Goal: Transaction & Acquisition: Purchase product/service

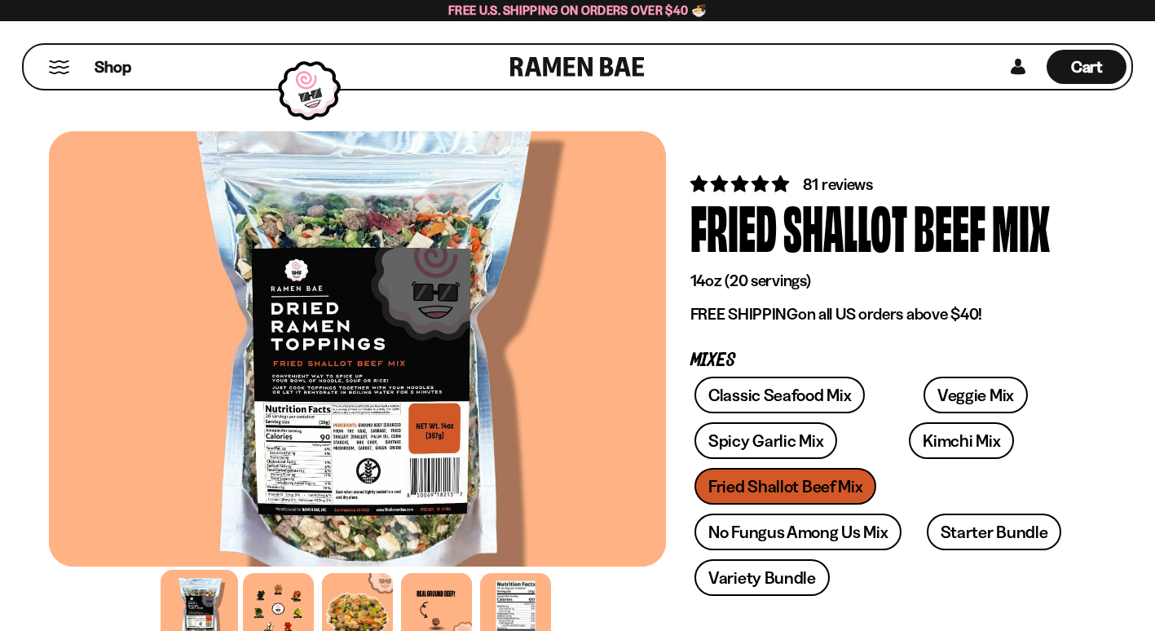
scroll to position [33, 0]
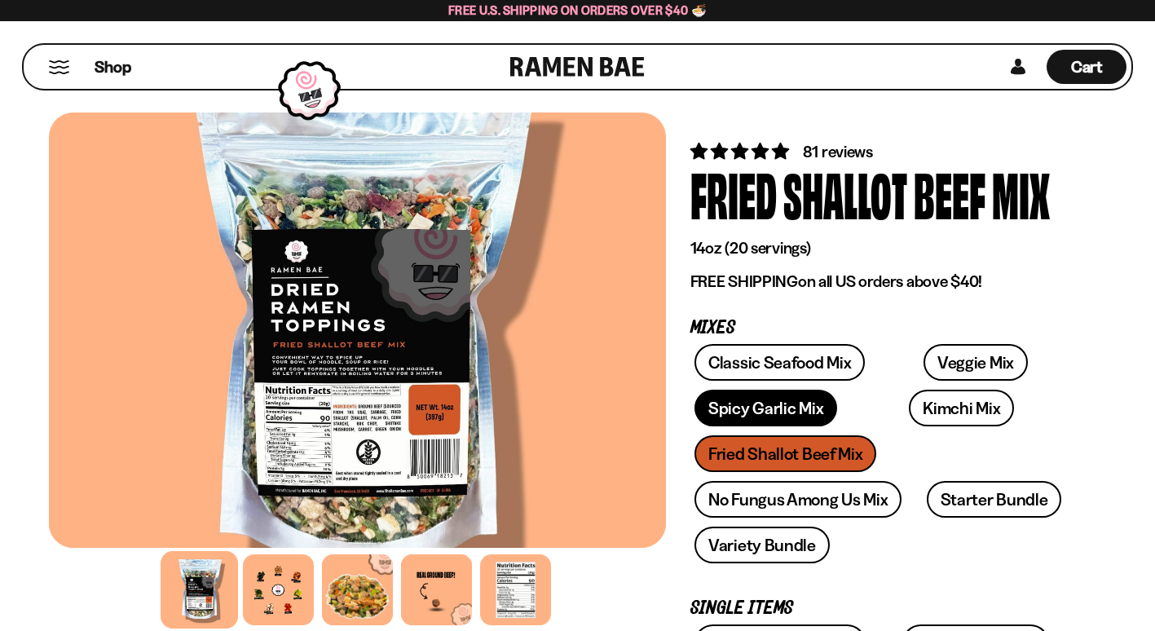
click at [732, 413] on link "Spicy Garlic Mix" at bounding box center [766, 408] width 143 height 37
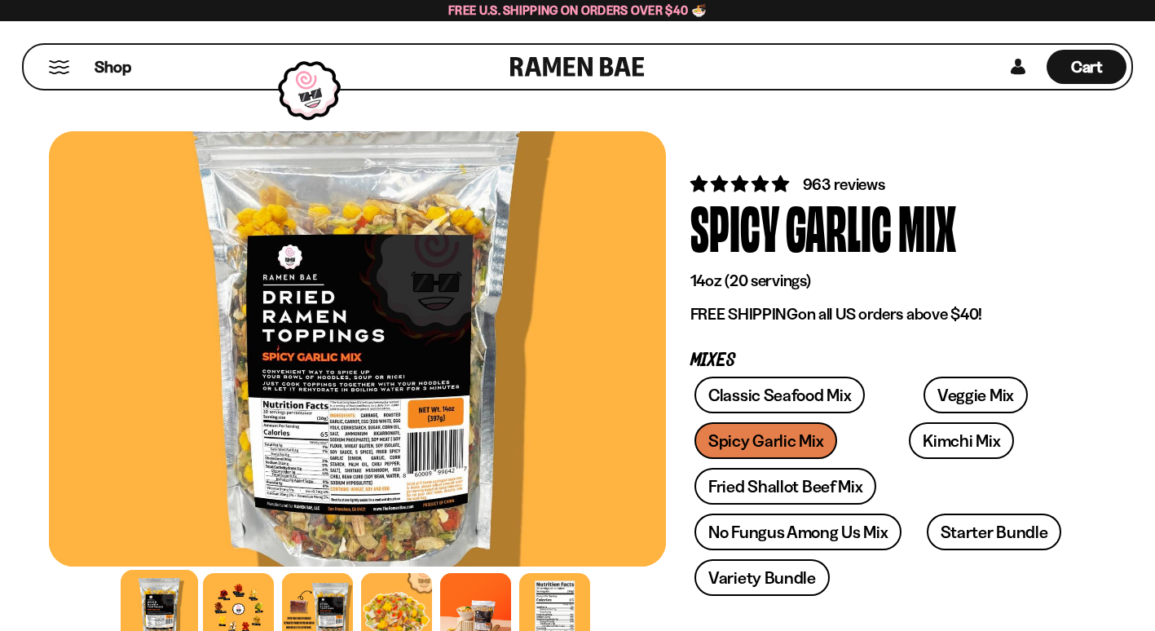
click at [48, 64] on button "Mobile Menu Trigger" at bounding box center [59, 67] width 22 height 14
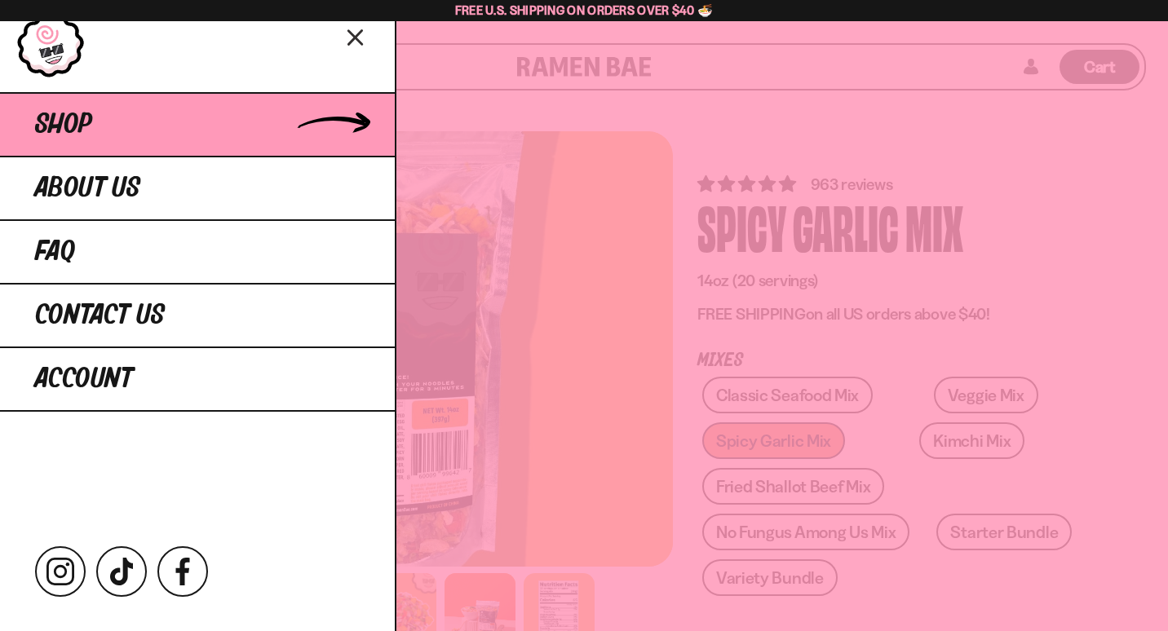
click at [77, 126] on span "Shop" at bounding box center [63, 124] width 57 height 29
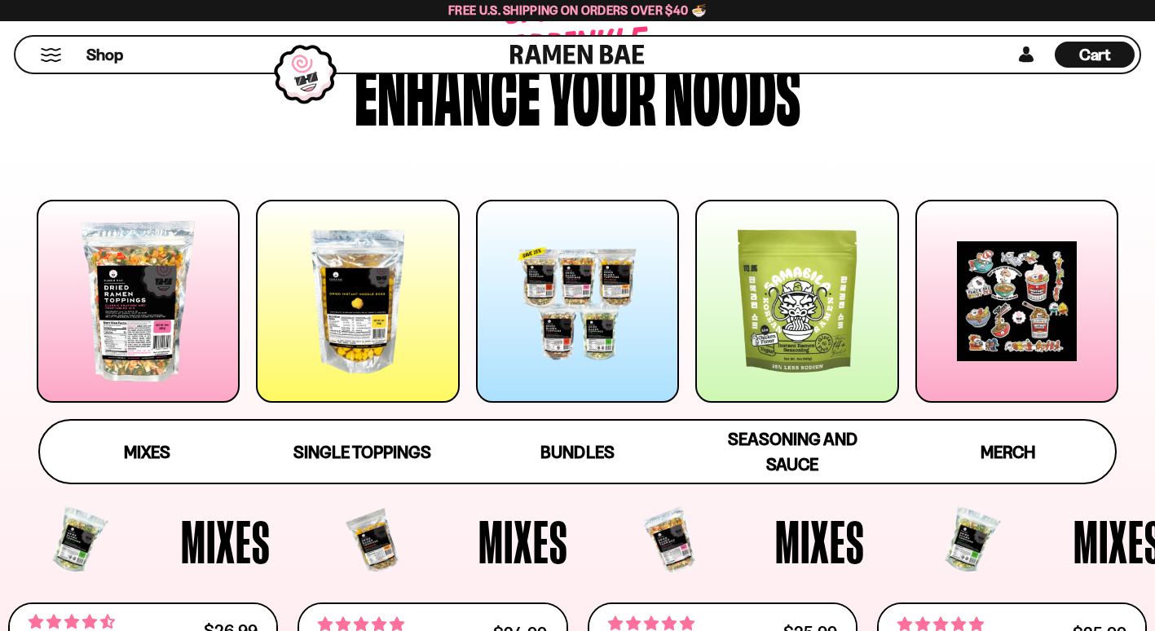
scroll to position [163, 0]
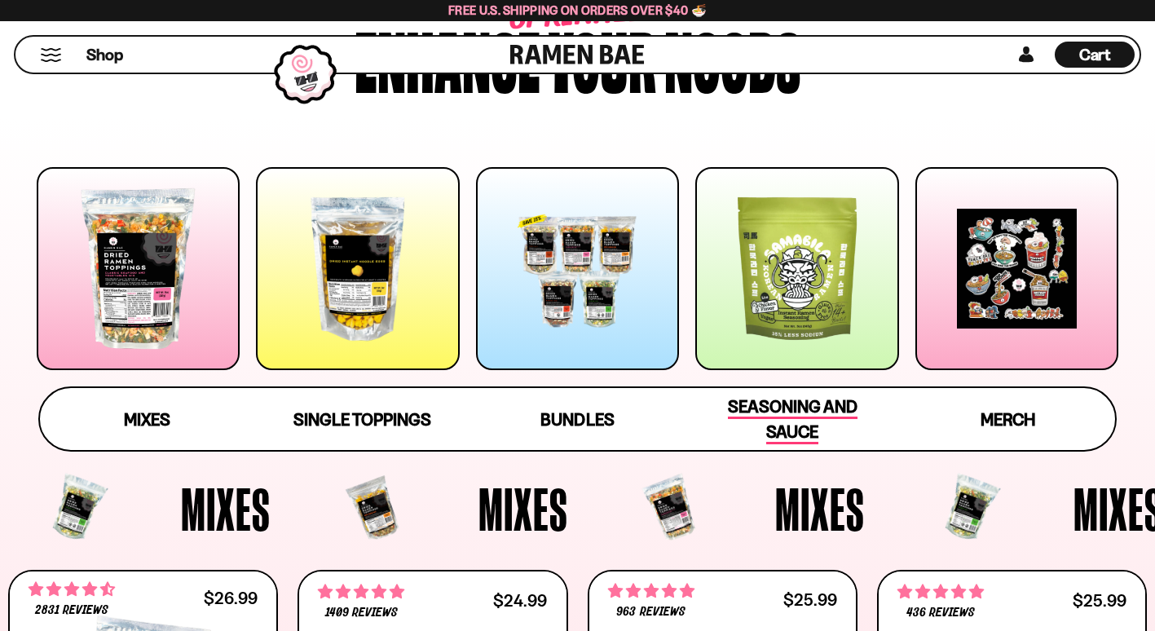
click at [802, 417] on span "Seasoning and Sauce" at bounding box center [793, 420] width 130 height 48
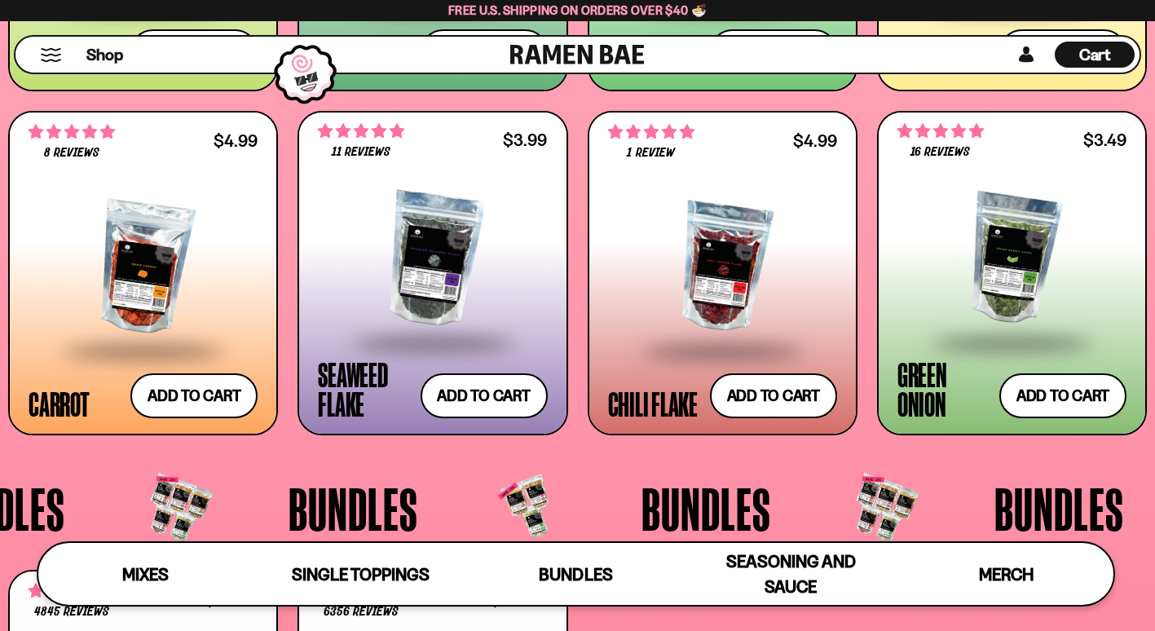
scroll to position [2743, 0]
